Goal: Task Accomplishment & Management: Complete application form

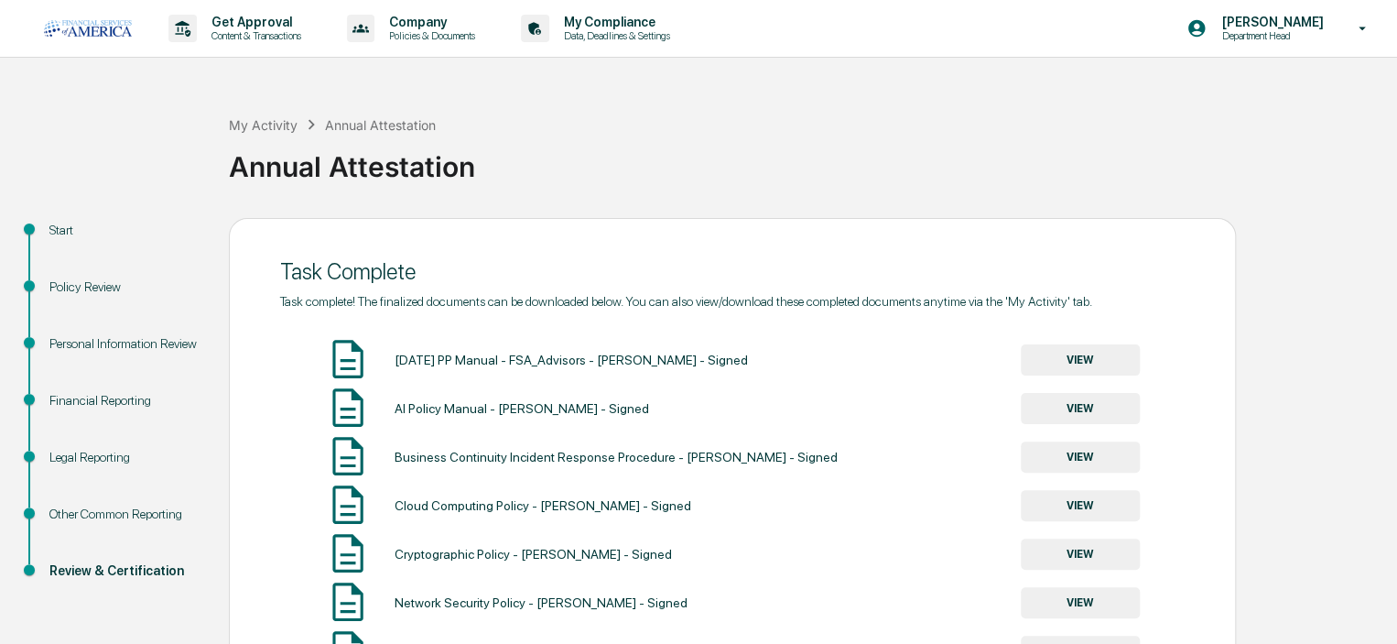
click at [251, 21] on p "Get Approval" at bounding box center [254, 22] width 114 height 15
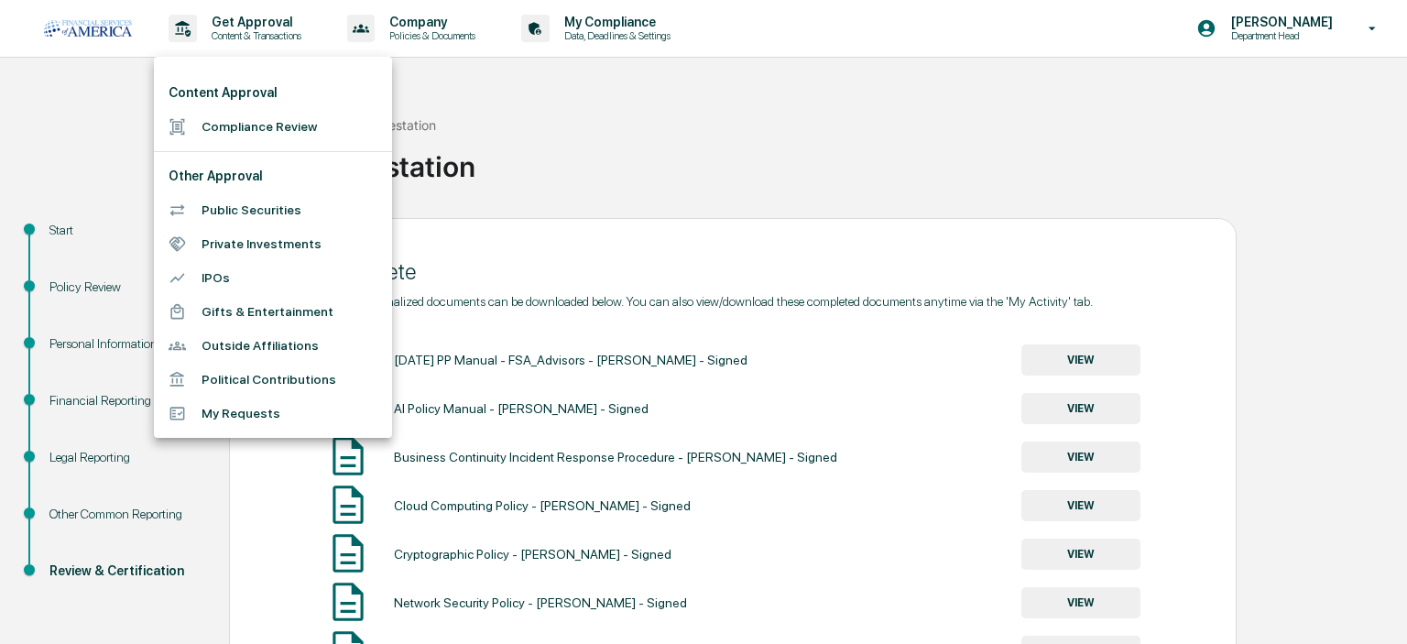
click at [232, 126] on li "Compliance Review" at bounding box center [273, 127] width 238 height 34
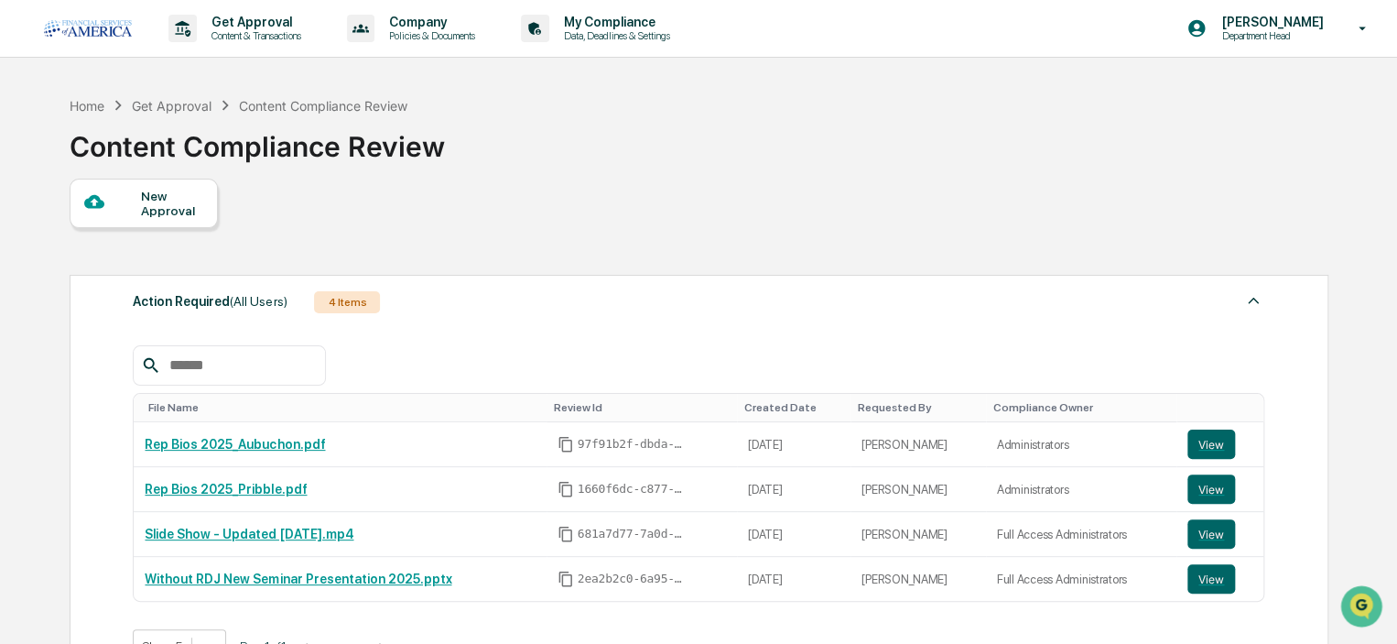
click at [172, 214] on div "New Approval" at bounding box center [171, 203] width 61 height 29
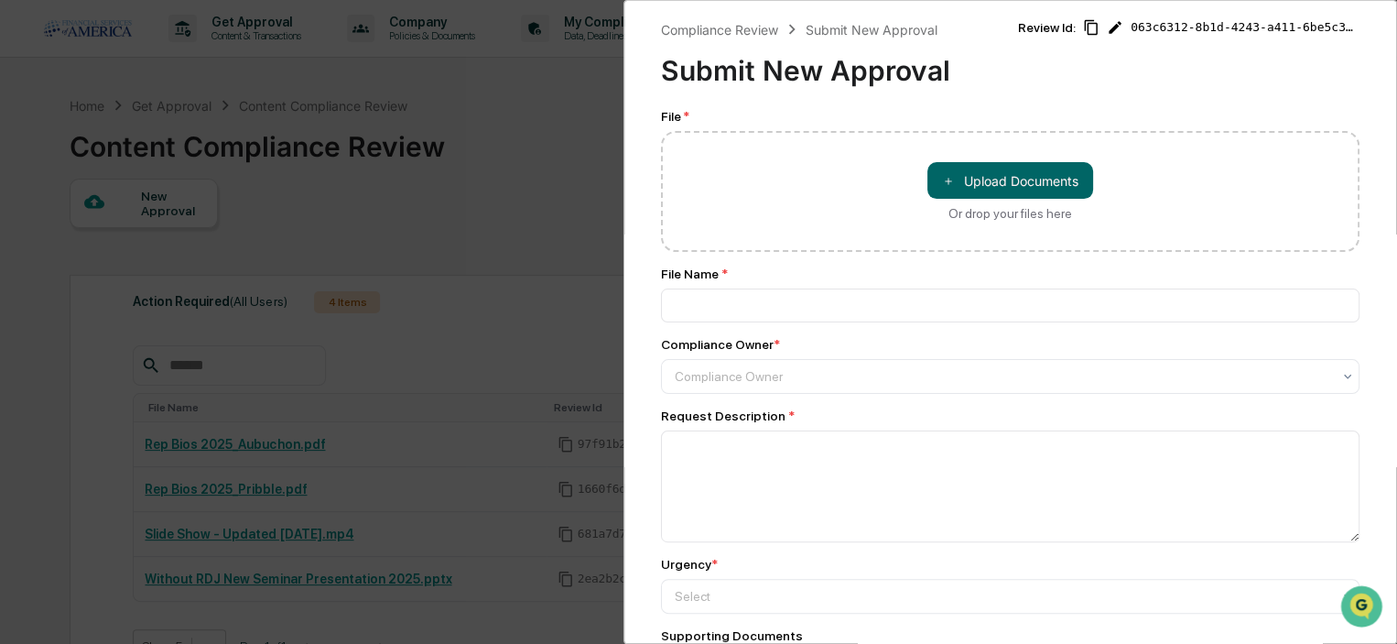
click at [1029, 179] on button "＋ Upload Documents" at bounding box center [1011, 180] width 166 height 37
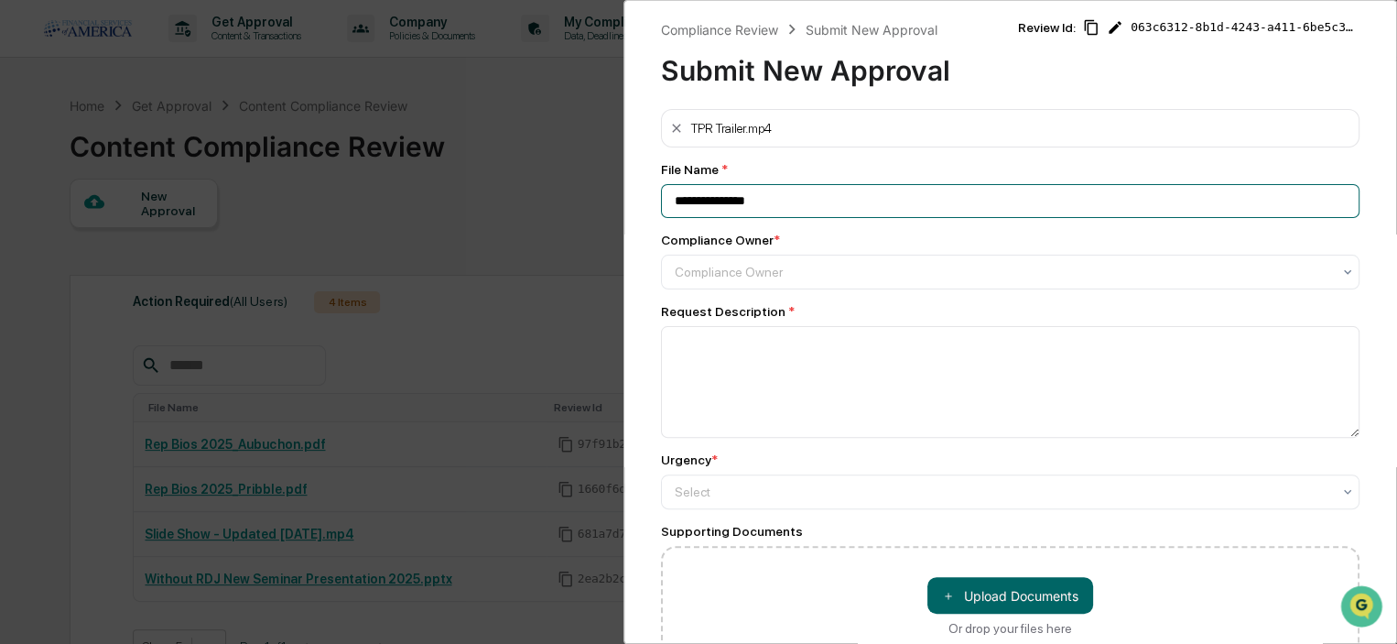
drag, startPoint x: 738, startPoint y: 201, endPoint x: 659, endPoint y: 200, distance: 78.8
click at [659, 200] on div "**********" at bounding box center [1011, 322] width 774 height 644
type input "**********"
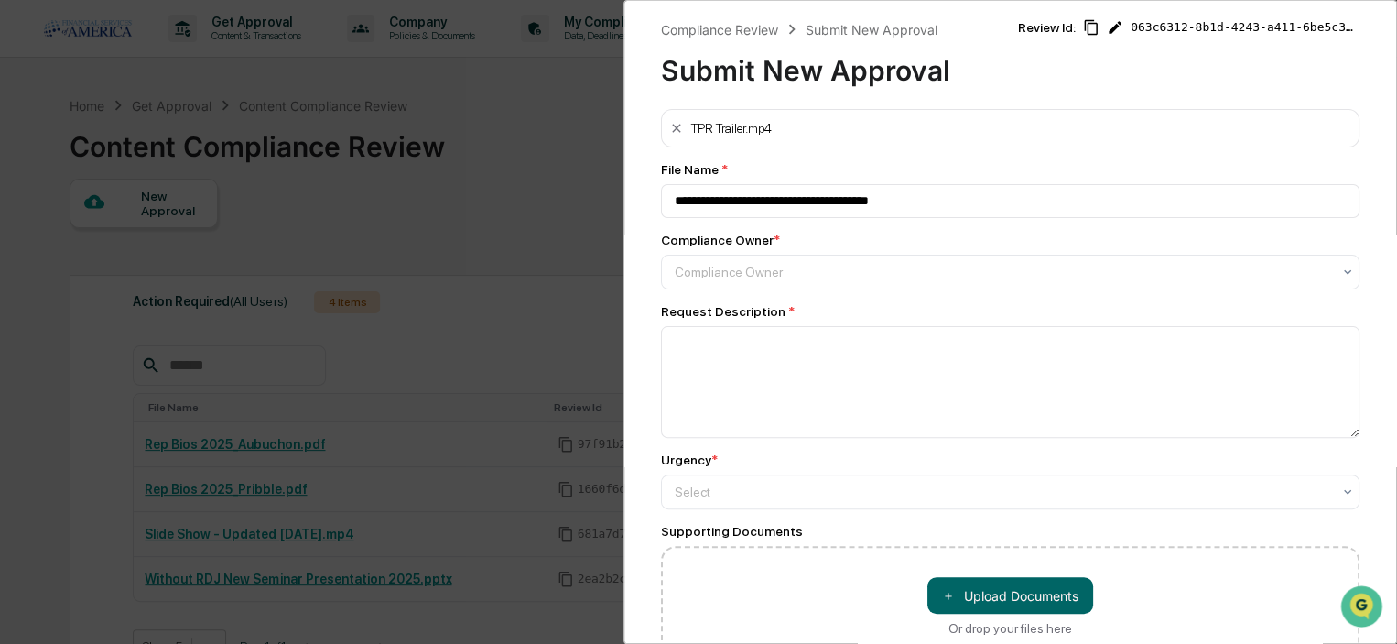
click at [701, 274] on div at bounding box center [1003, 272] width 657 height 18
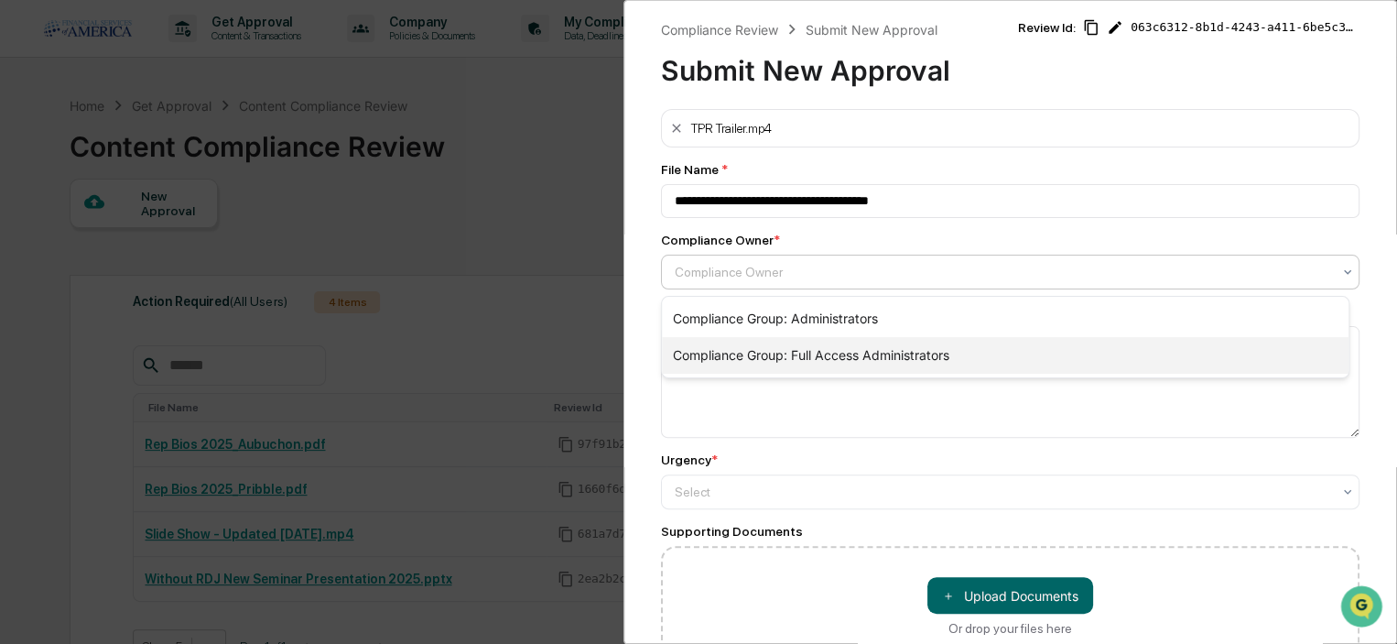
click at [722, 347] on div "Compliance Group: Full Access Administrators" at bounding box center [1005, 355] width 687 height 37
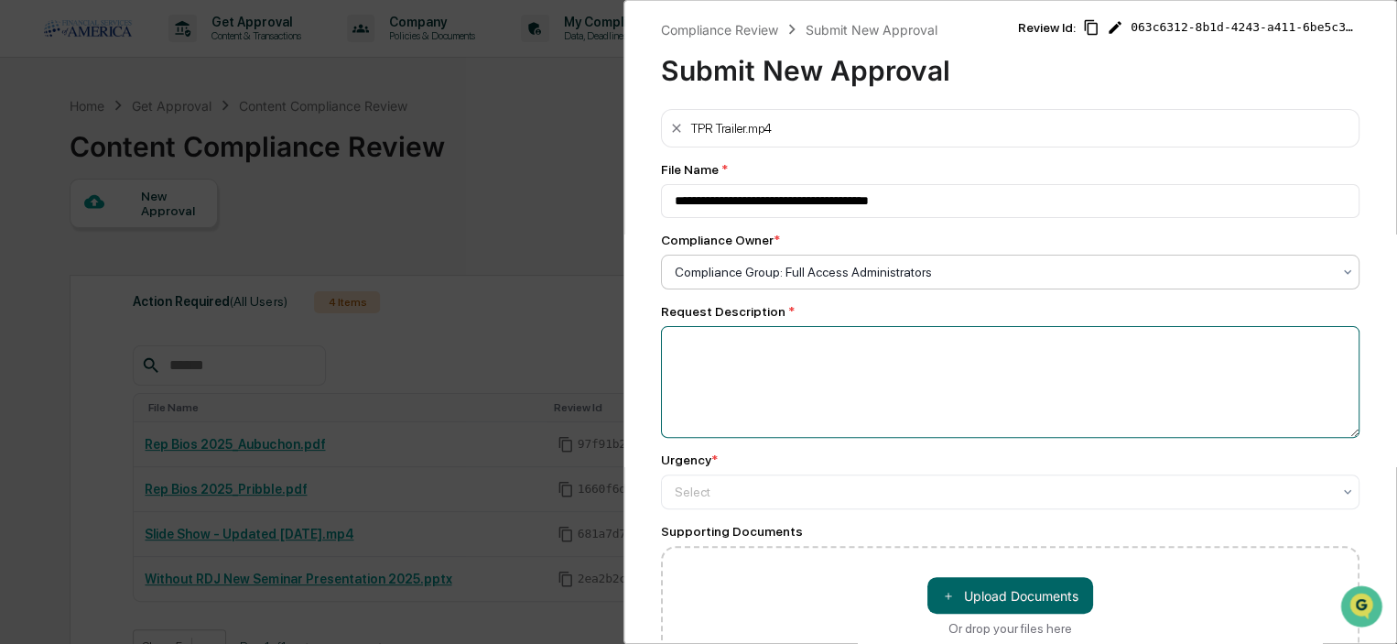
click at [720, 369] on textarea at bounding box center [1010, 382] width 699 height 112
type textarea "*"
type textarea "**********"
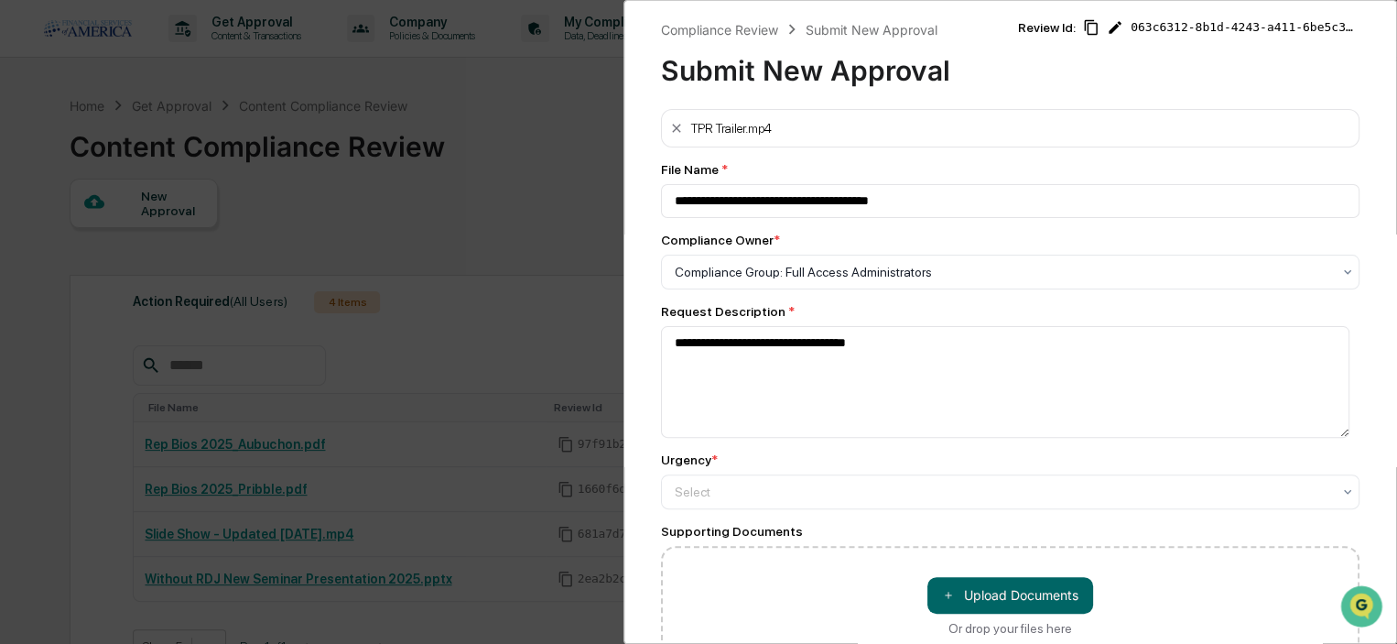
click at [703, 496] on div at bounding box center [1003, 492] width 657 height 18
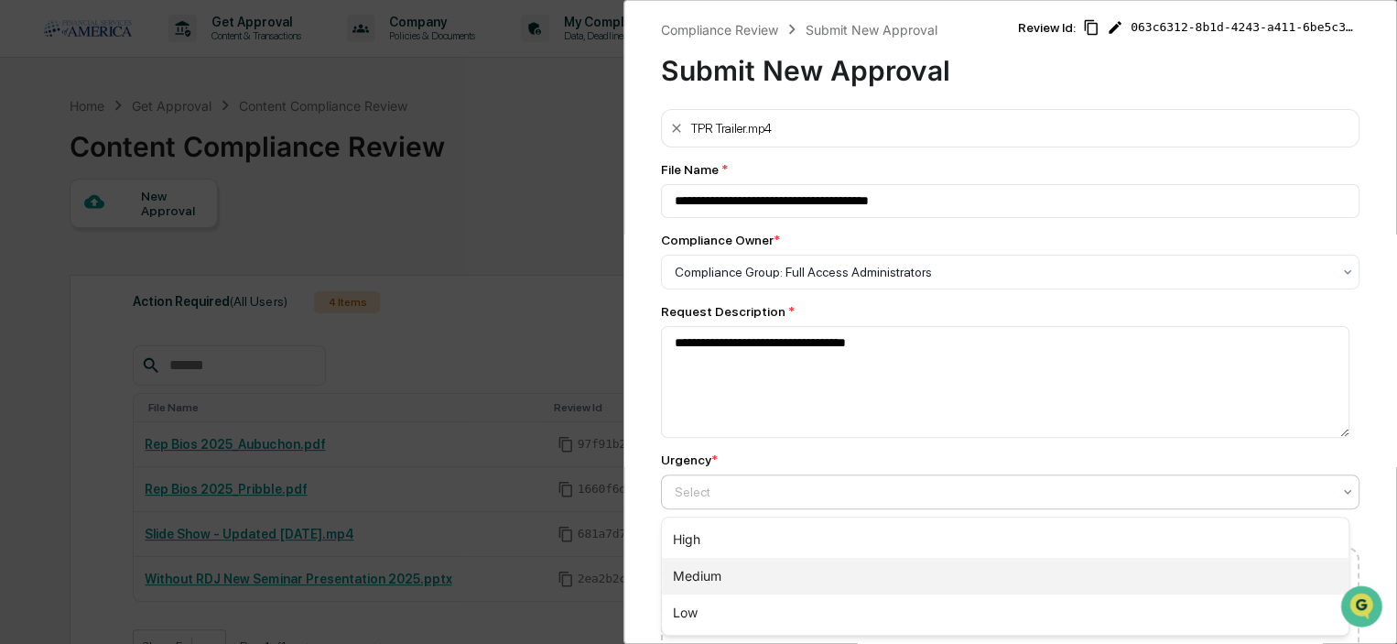
click at [711, 566] on div "Medium" at bounding box center [1005, 576] width 687 height 37
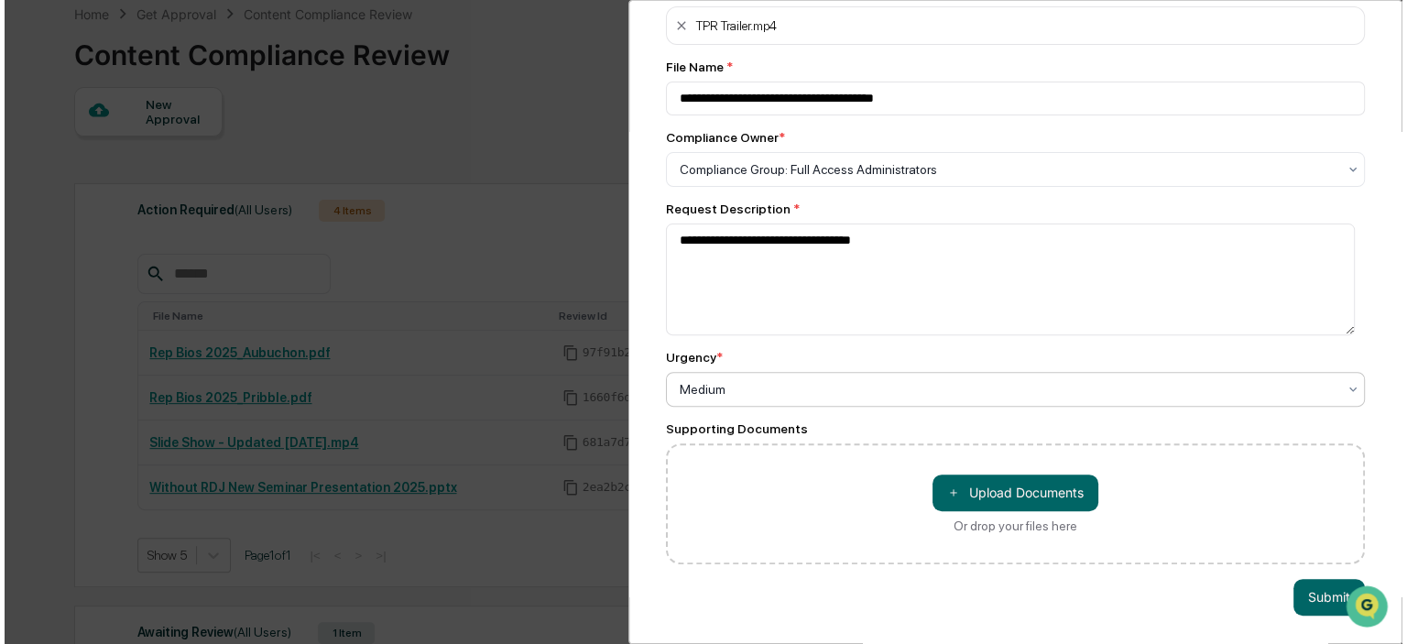
scroll to position [115, 0]
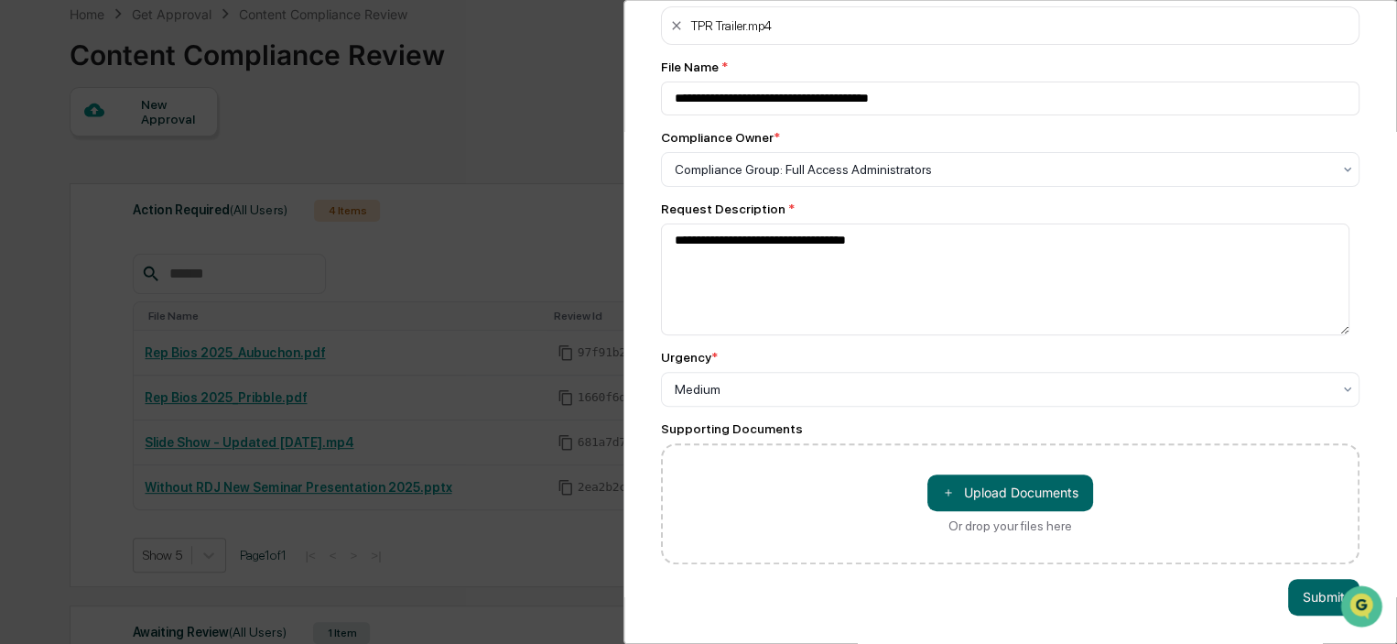
click at [1298, 585] on button "Submit" at bounding box center [1323, 597] width 71 height 37
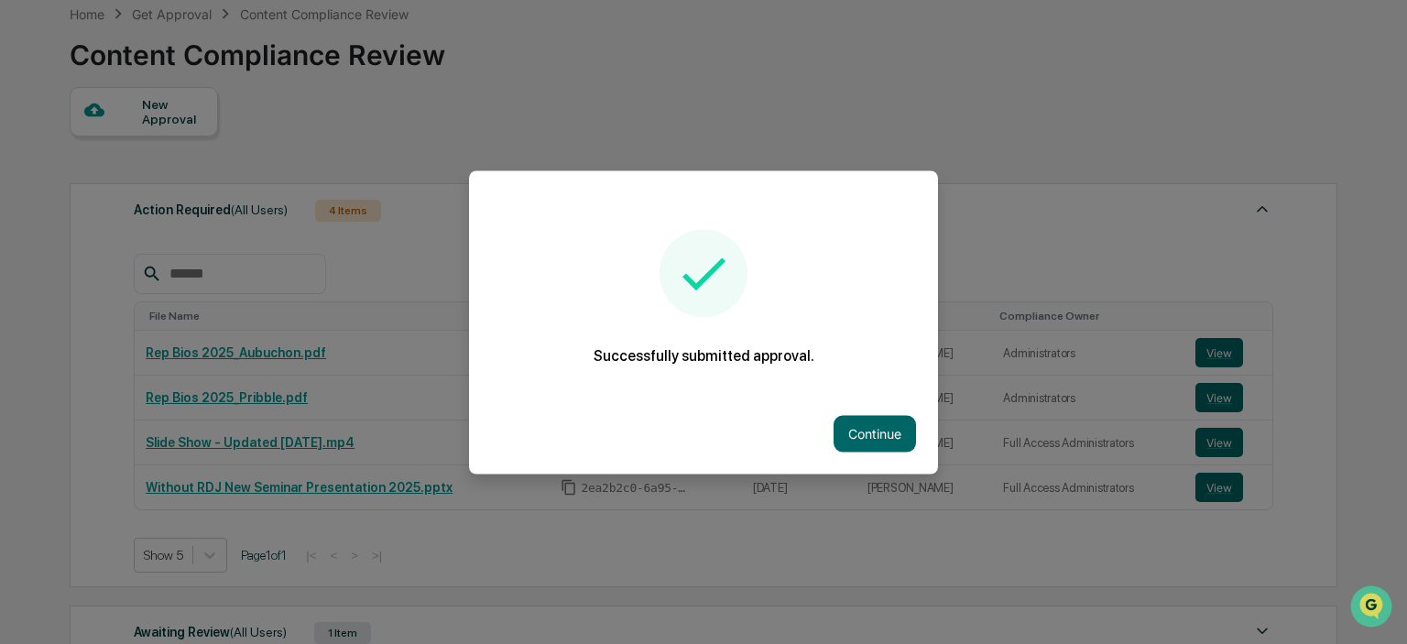
click at [864, 423] on button "Continue" at bounding box center [874, 433] width 82 height 37
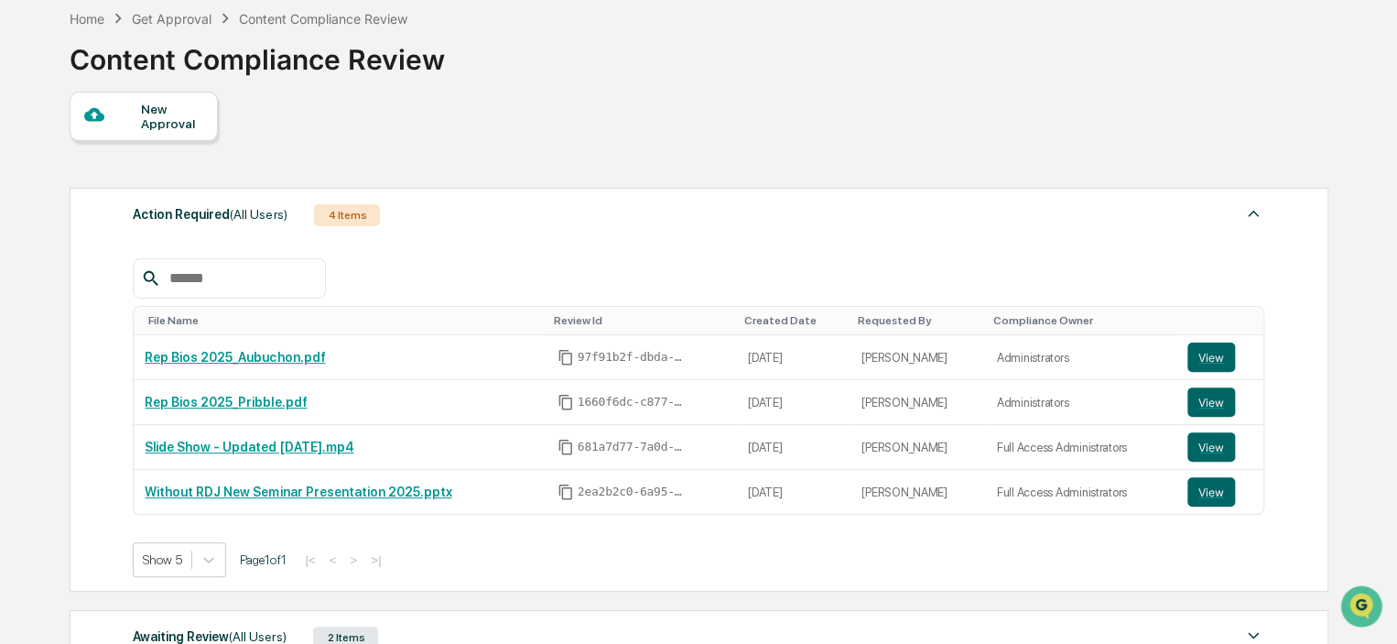
scroll to position [92, 0]
